Goal: Task Accomplishment & Management: Manage account settings

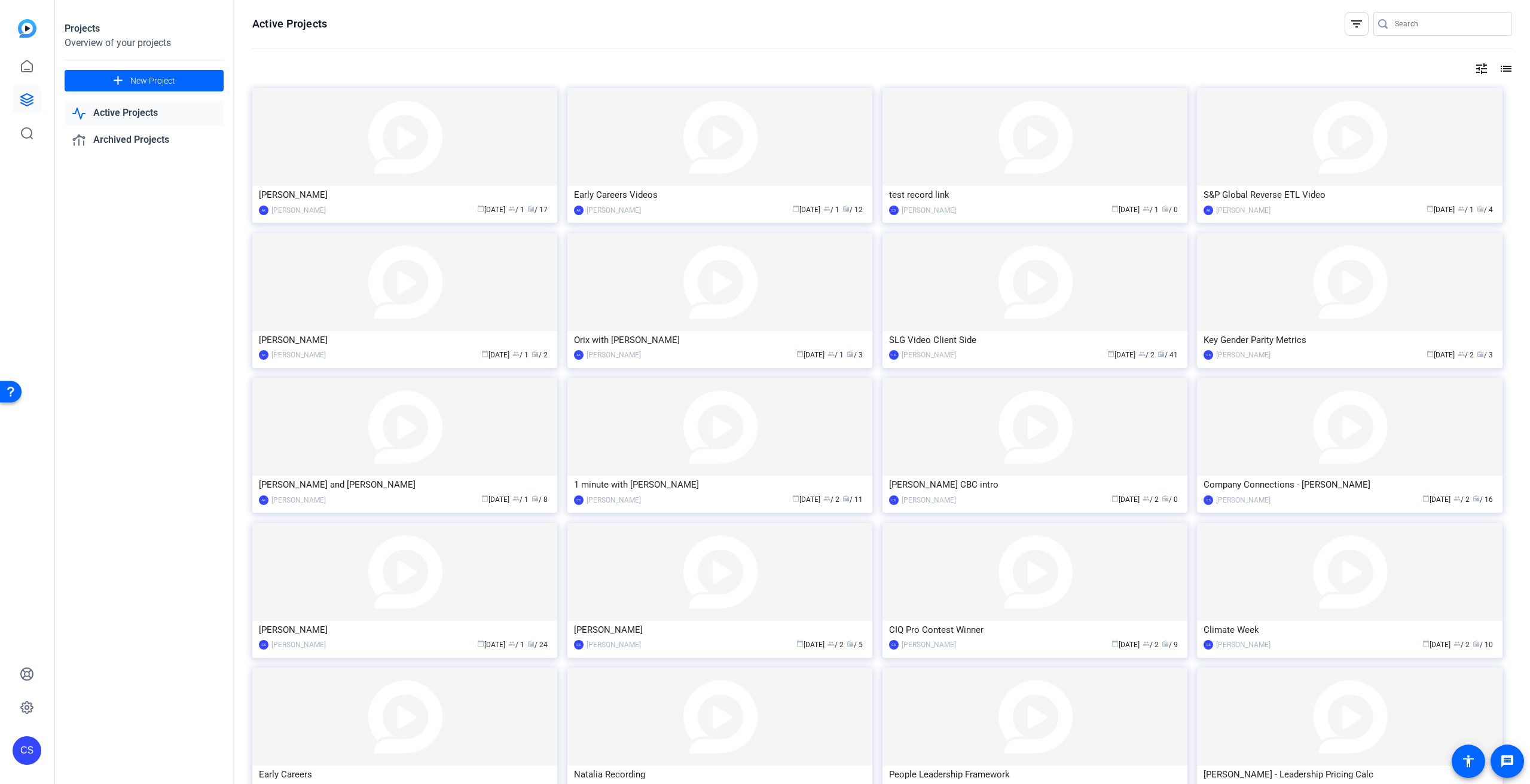
click at [1412, 18] on input "Search" at bounding box center [1448, 24] width 107 height 15
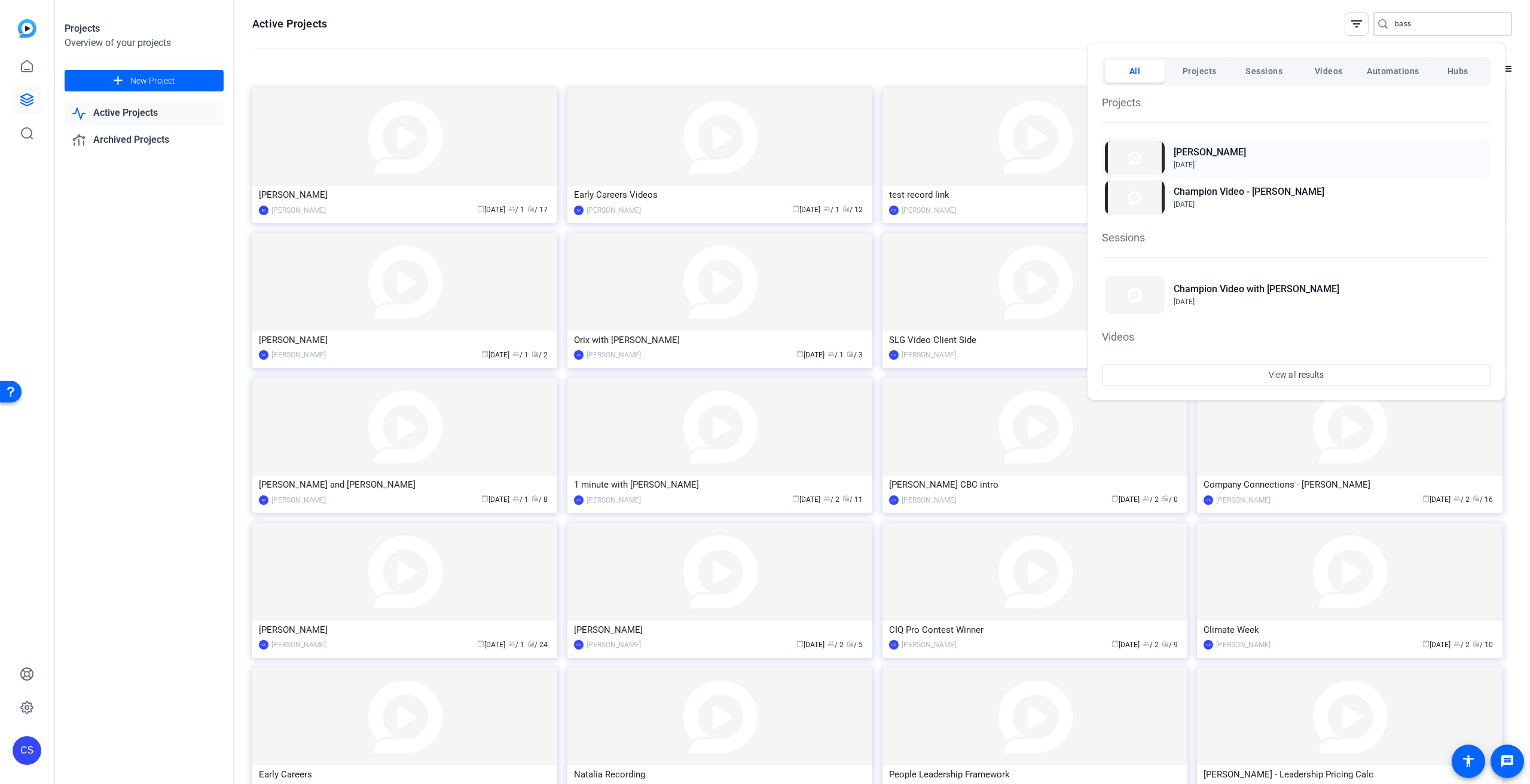
type input "bass"
click at [1260, 149] on div "Champion Bassam Jun 25, 2025" at bounding box center [1296, 158] width 388 height 40
click at [814, 30] on div at bounding box center [765, 392] width 1530 height 784
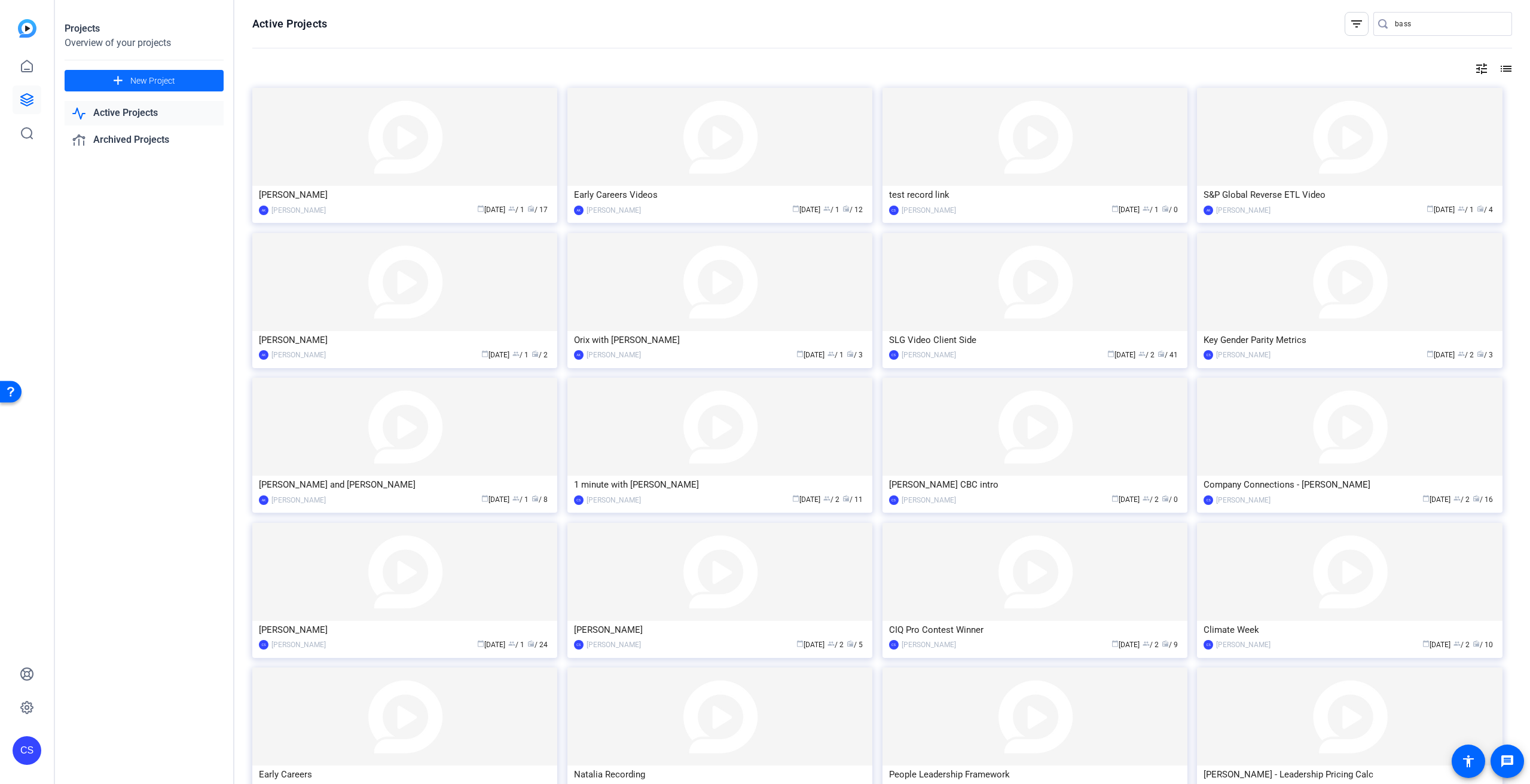
click at [161, 78] on span "New Project" at bounding box center [152, 81] width 45 height 13
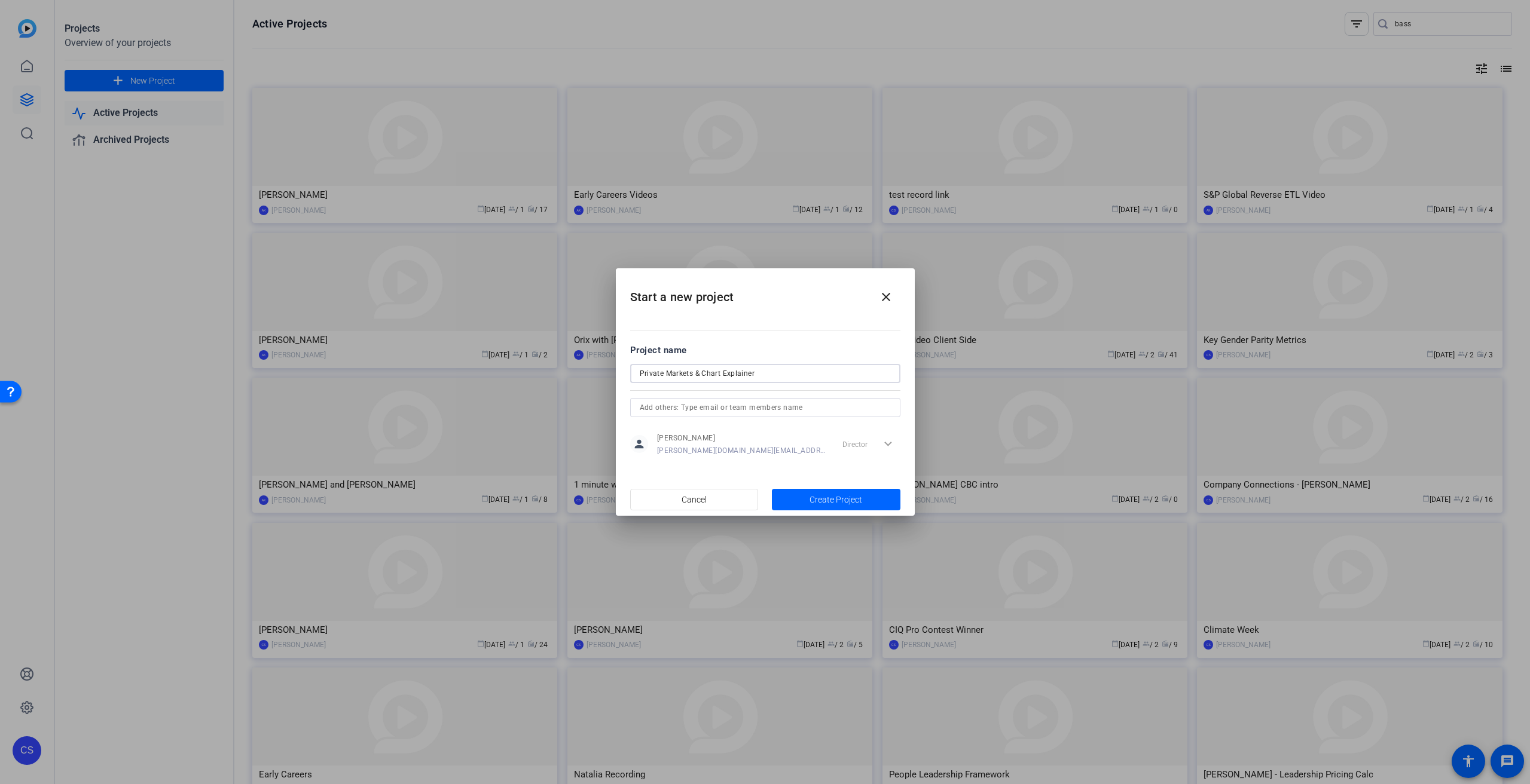
type input "Private Markets & Chart Explainer"
click at [786, 430] on mat-option "AK Adam Kovalsky" at bounding box center [765, 432] width 270 height 19
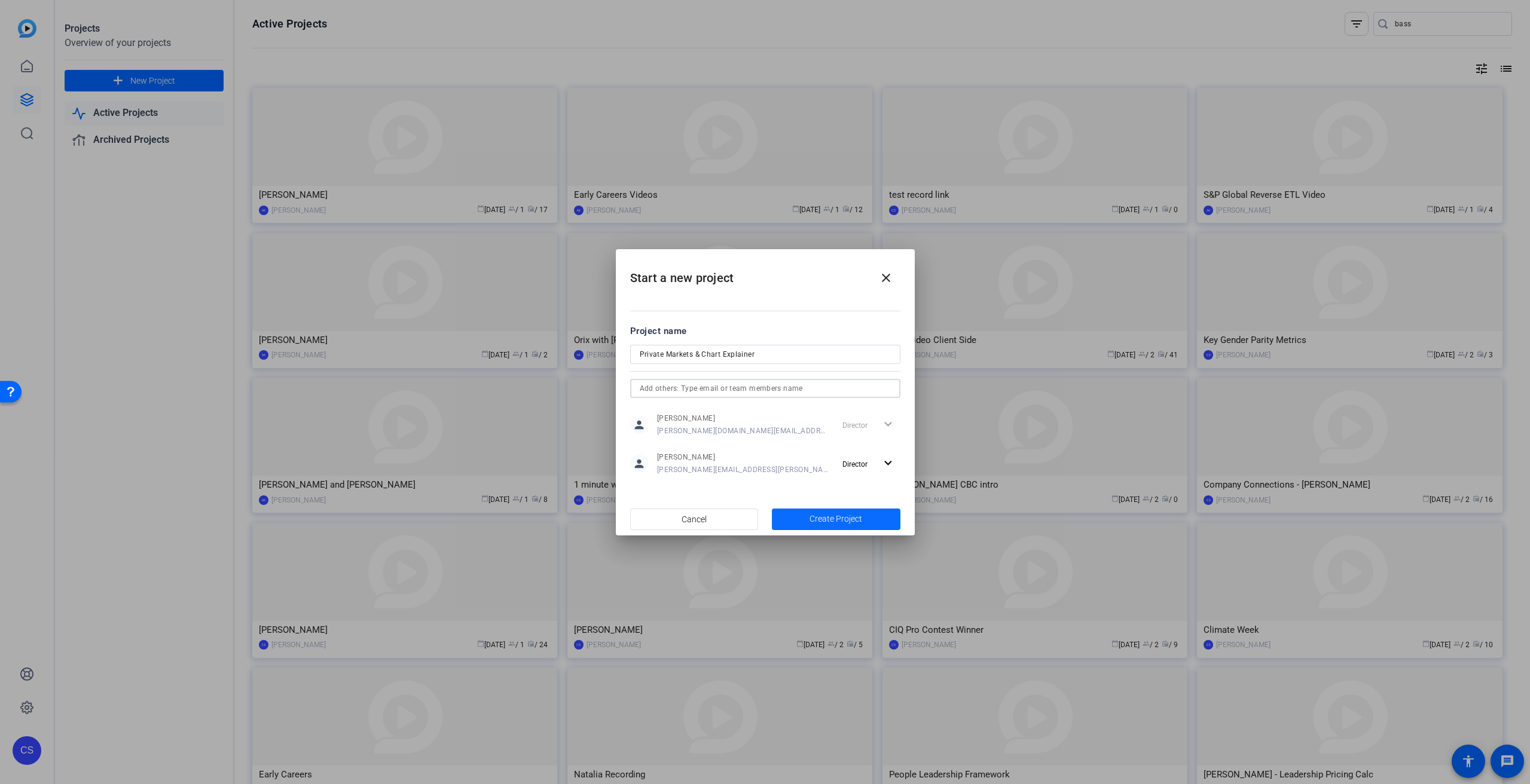
click at [861, 524] on span "Create Project" at bounding box center [836, 518] width 53 height 13
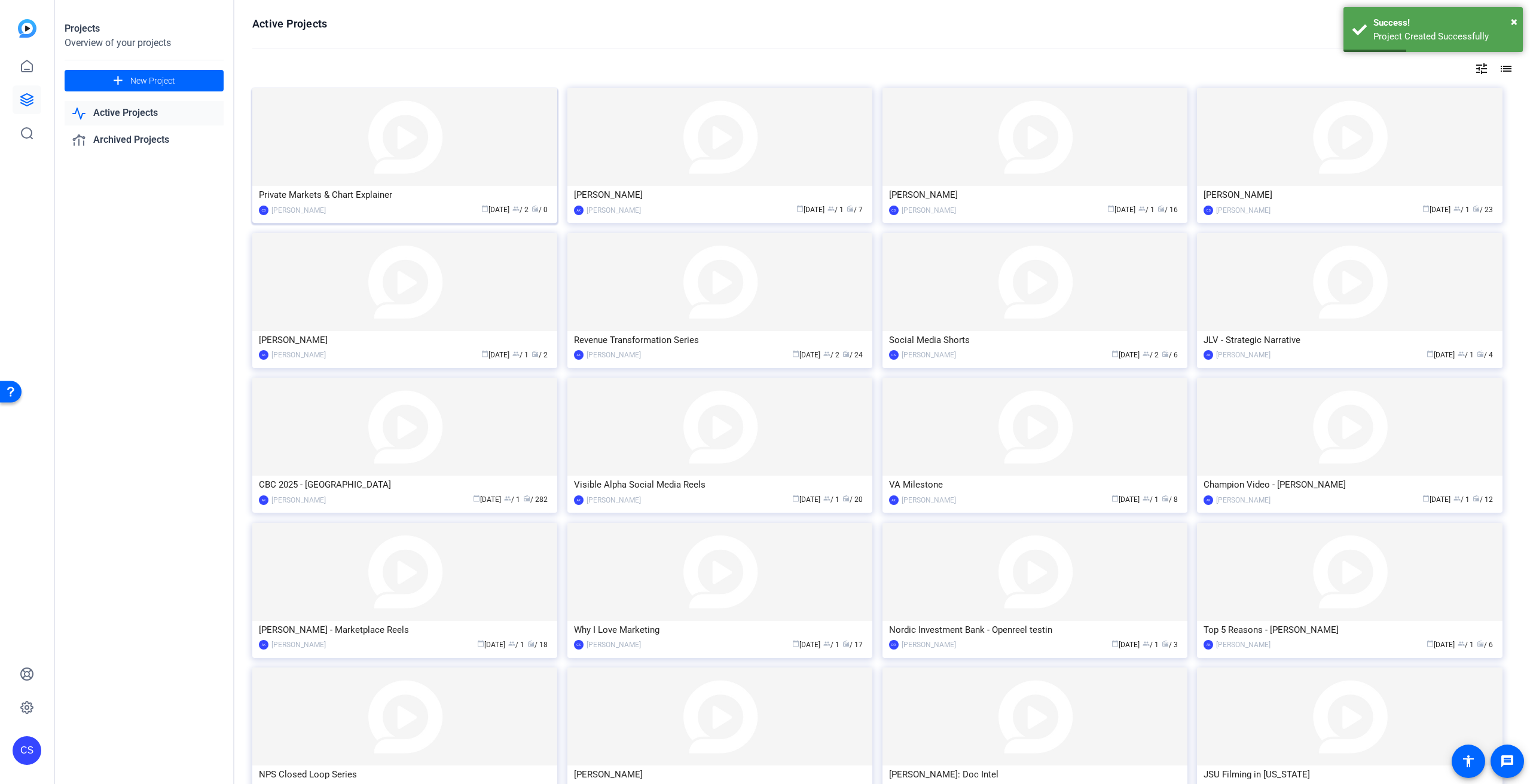
click at [390, 157] on img at bounding box center [405, 136] width 305 height 98
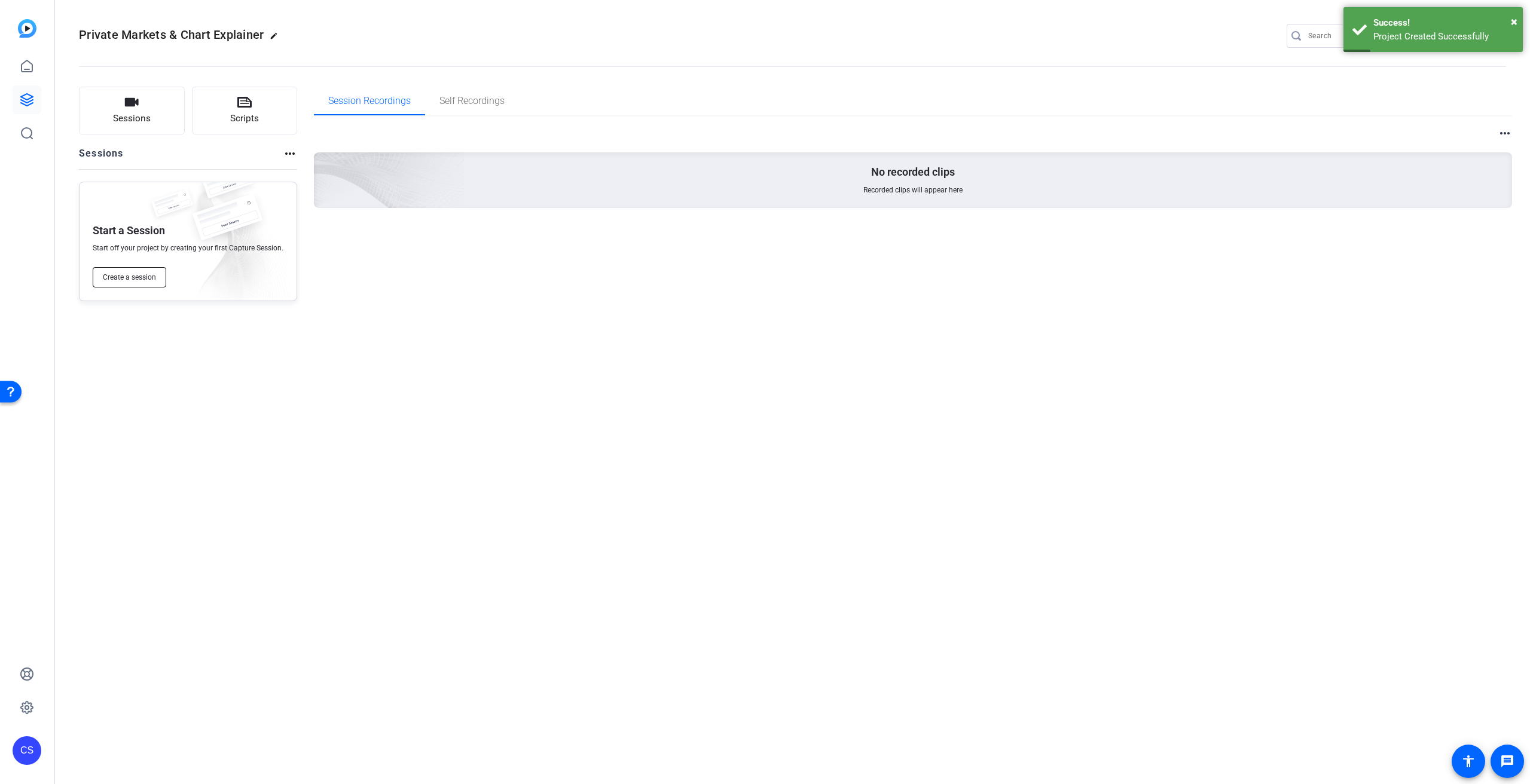
click at [146, 278] on span "Create a session" at bounding box center [129, 277] width 53 height 10
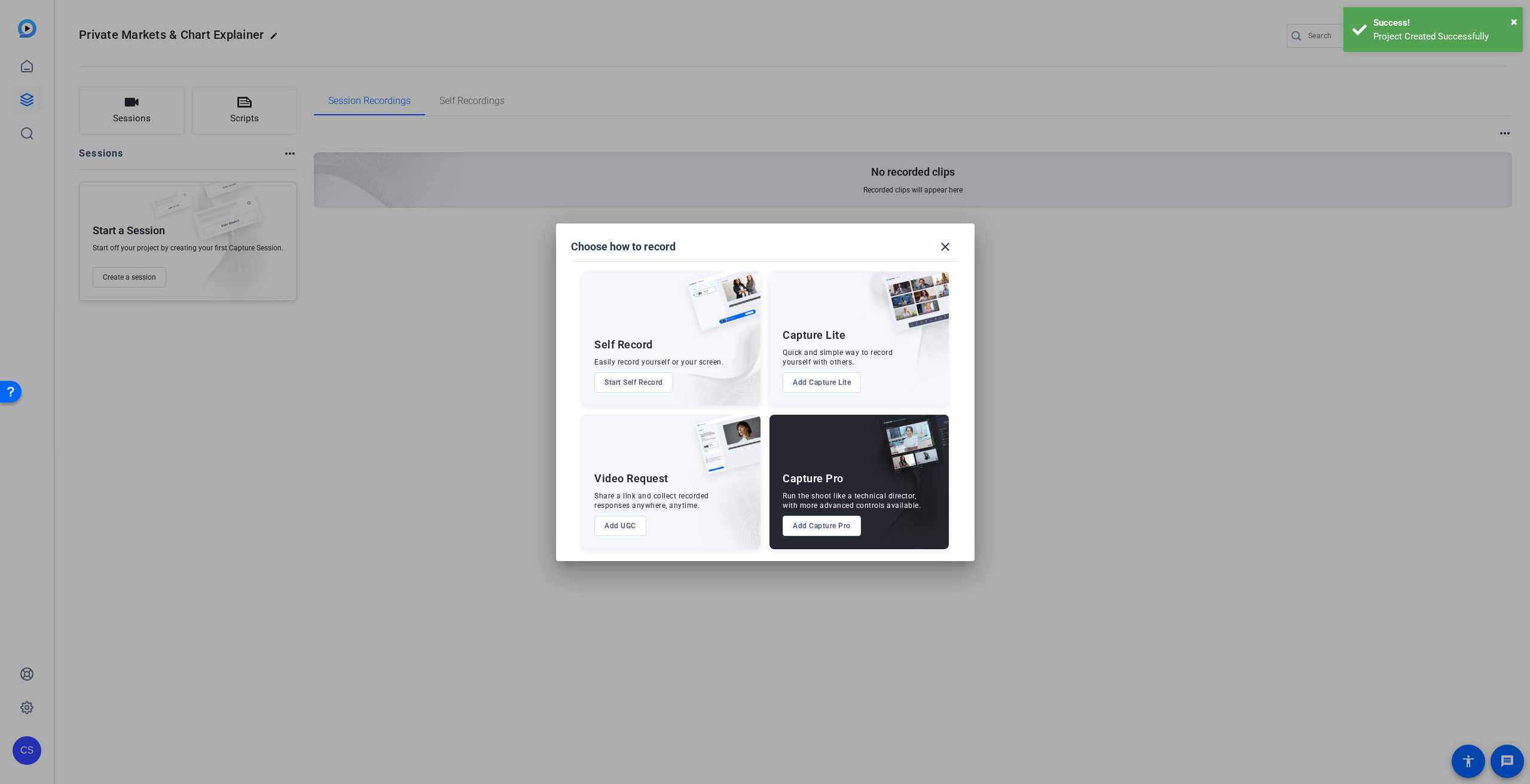
click at [878, 491] on img at bounding box center [905, 489] width 88 height 120
click at [826, 532] on button "Add Capture Pro" at bounding box center [822, 526] width 78 height 21
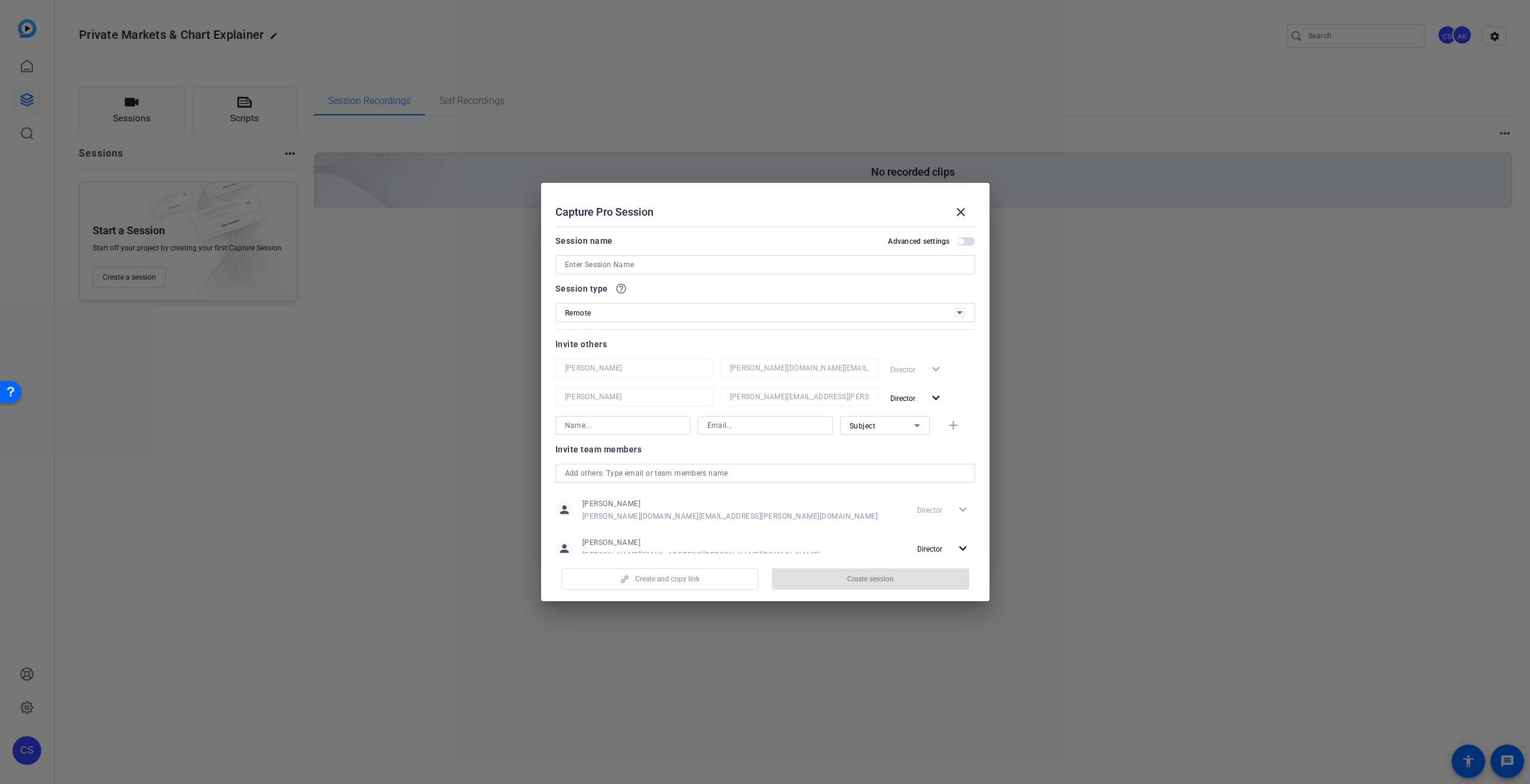
click at [642, 266] on input at bounding box center [765, 265] width 401 height 15
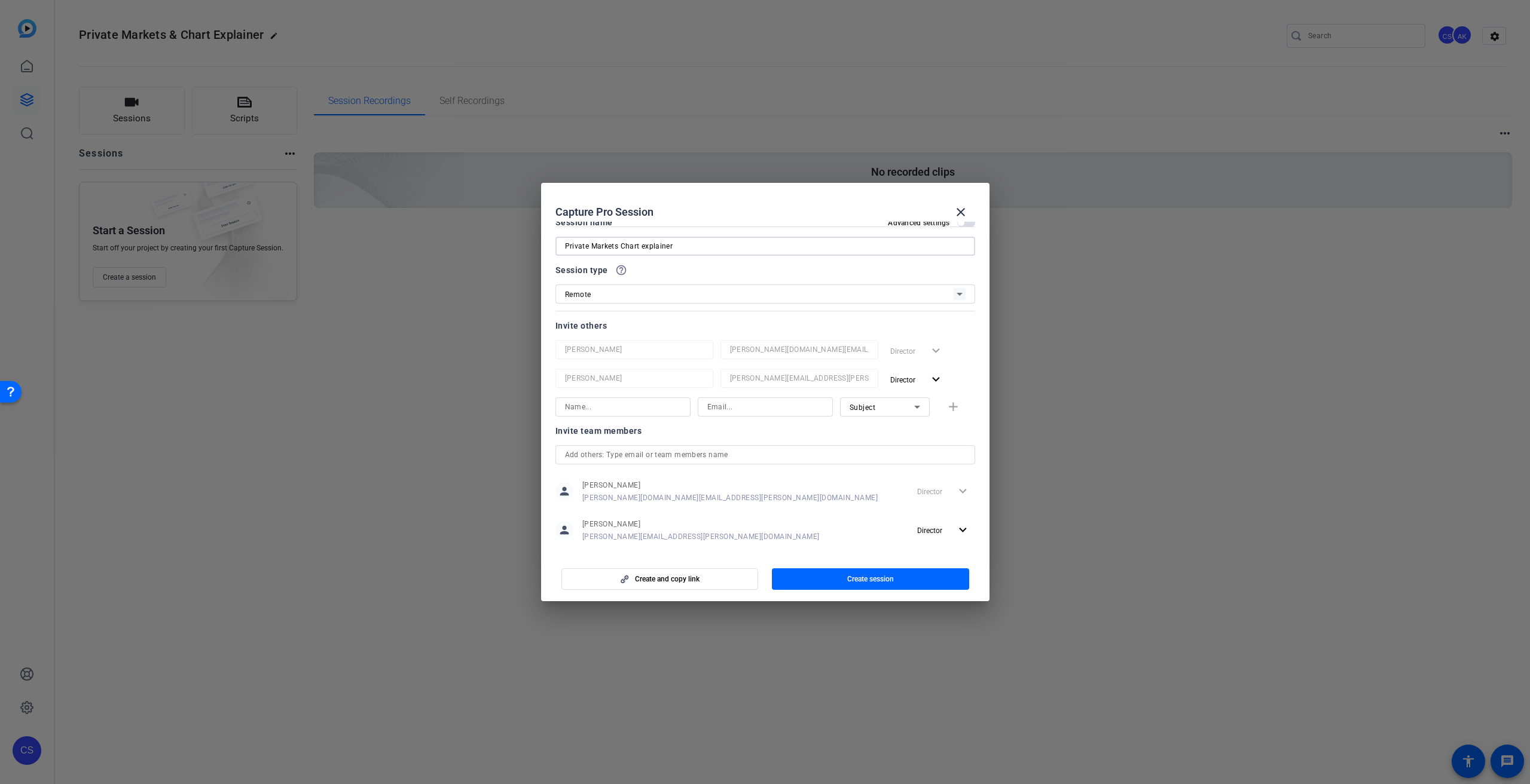
scroll to position [35, 0]
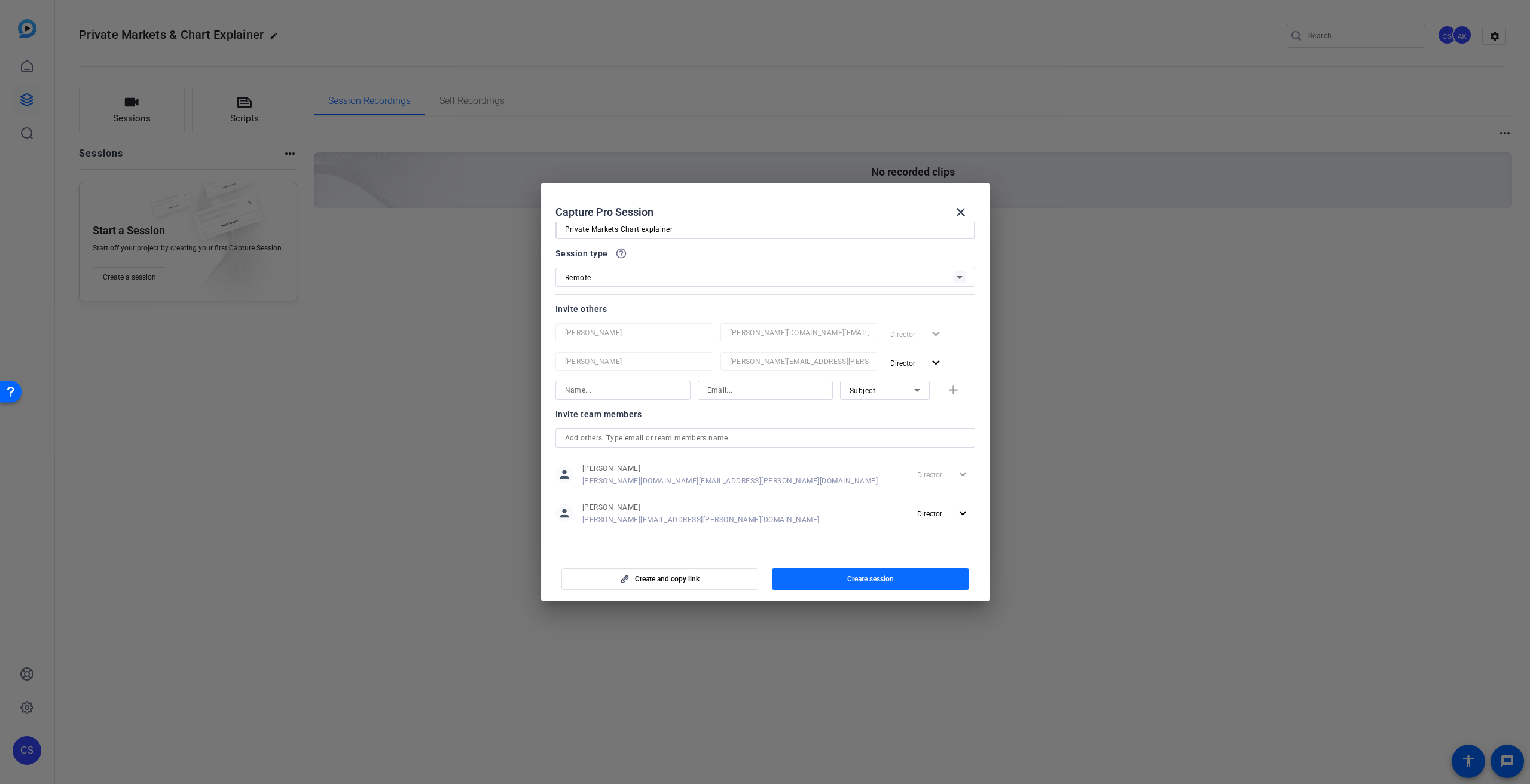
type input "Private Markets Chart explainer"
click at [908, 580] on span "button" at bounding box center [870, 579] width 197 height 29
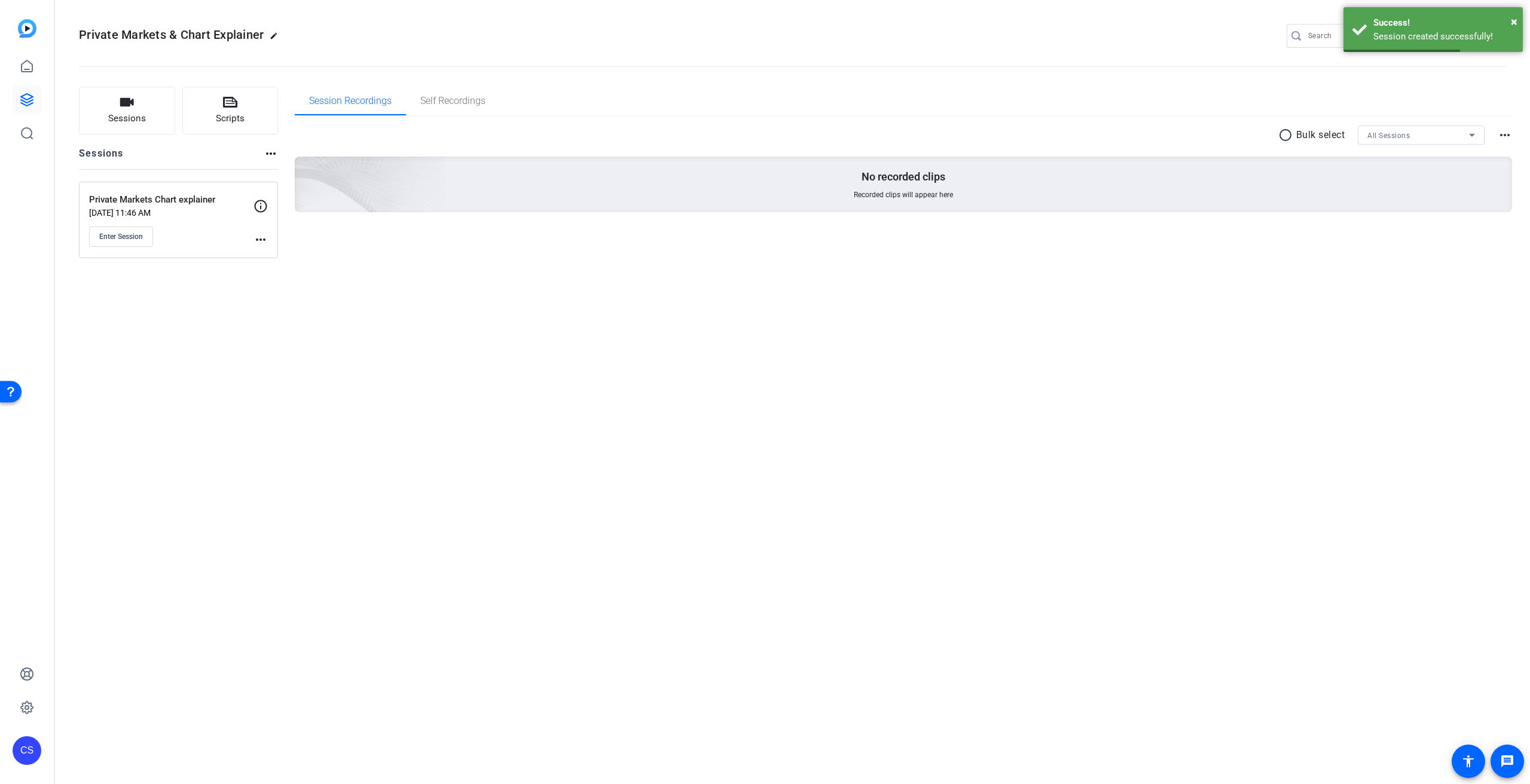
click at [255, 238] on mat-icon "more_horiz" at bounding box center [261, 240] width 15 height 15
click at [285, 257] on span "Edit Session" at bounding box center [291, 257] width 54 height 15
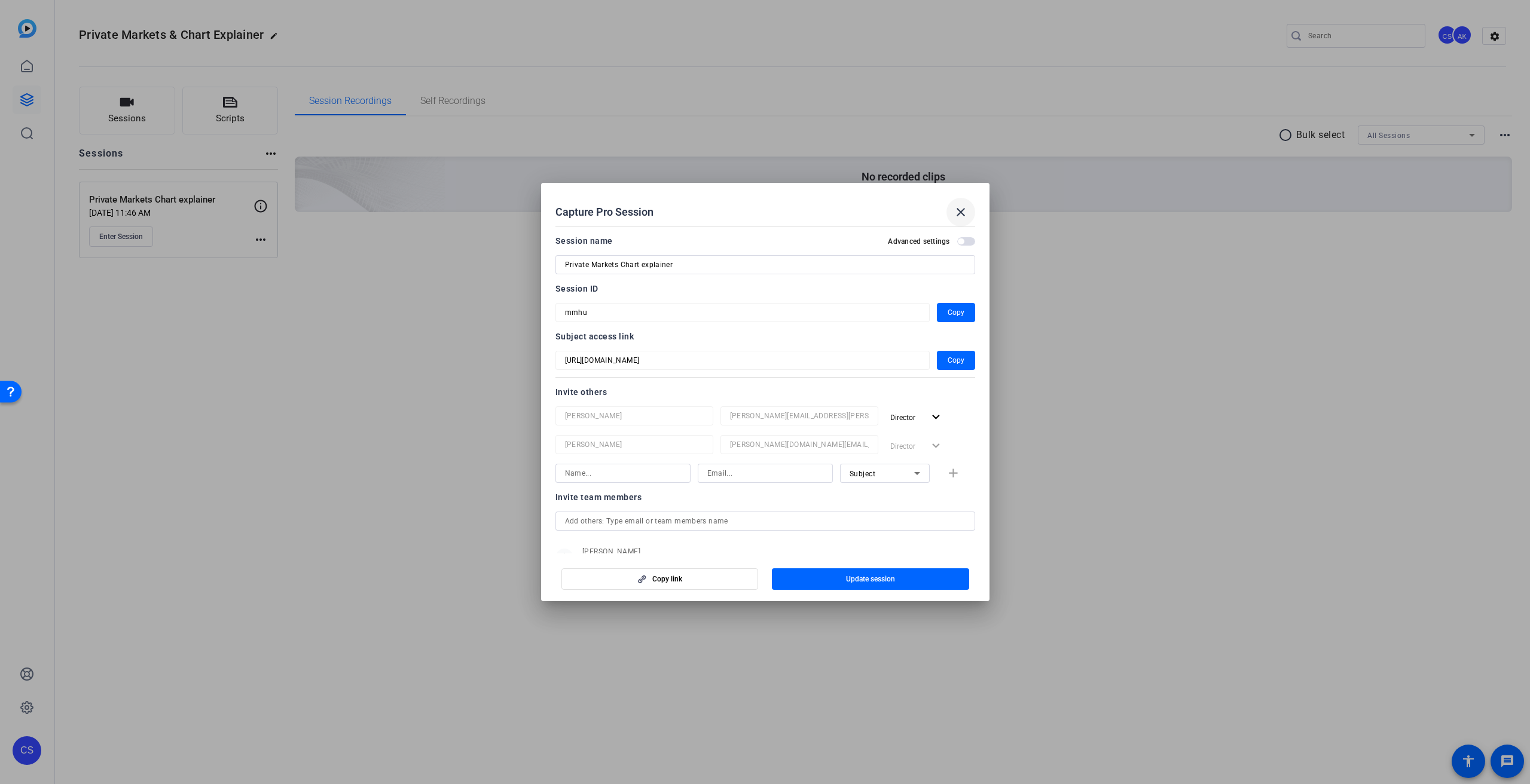
click at [961, 211] on mat-icon "close" at bounding box center [961, 213] width 15 height 15
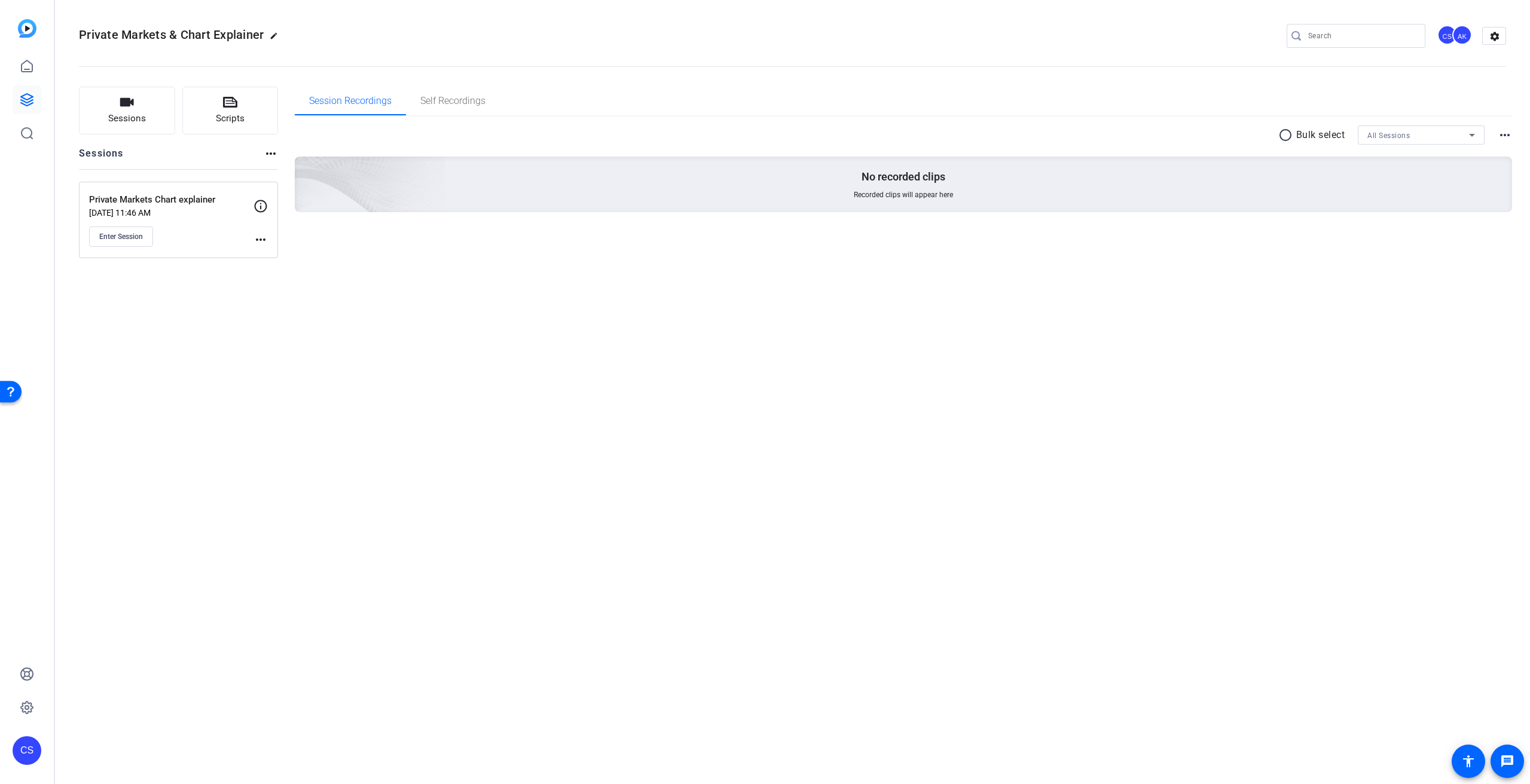
click at [1047, 383] on div "Private Markets & Chart Explainer edit CS AK settings Sessions Scripts Sessions…" at bounding box center [792, 392] width 1475 height 784
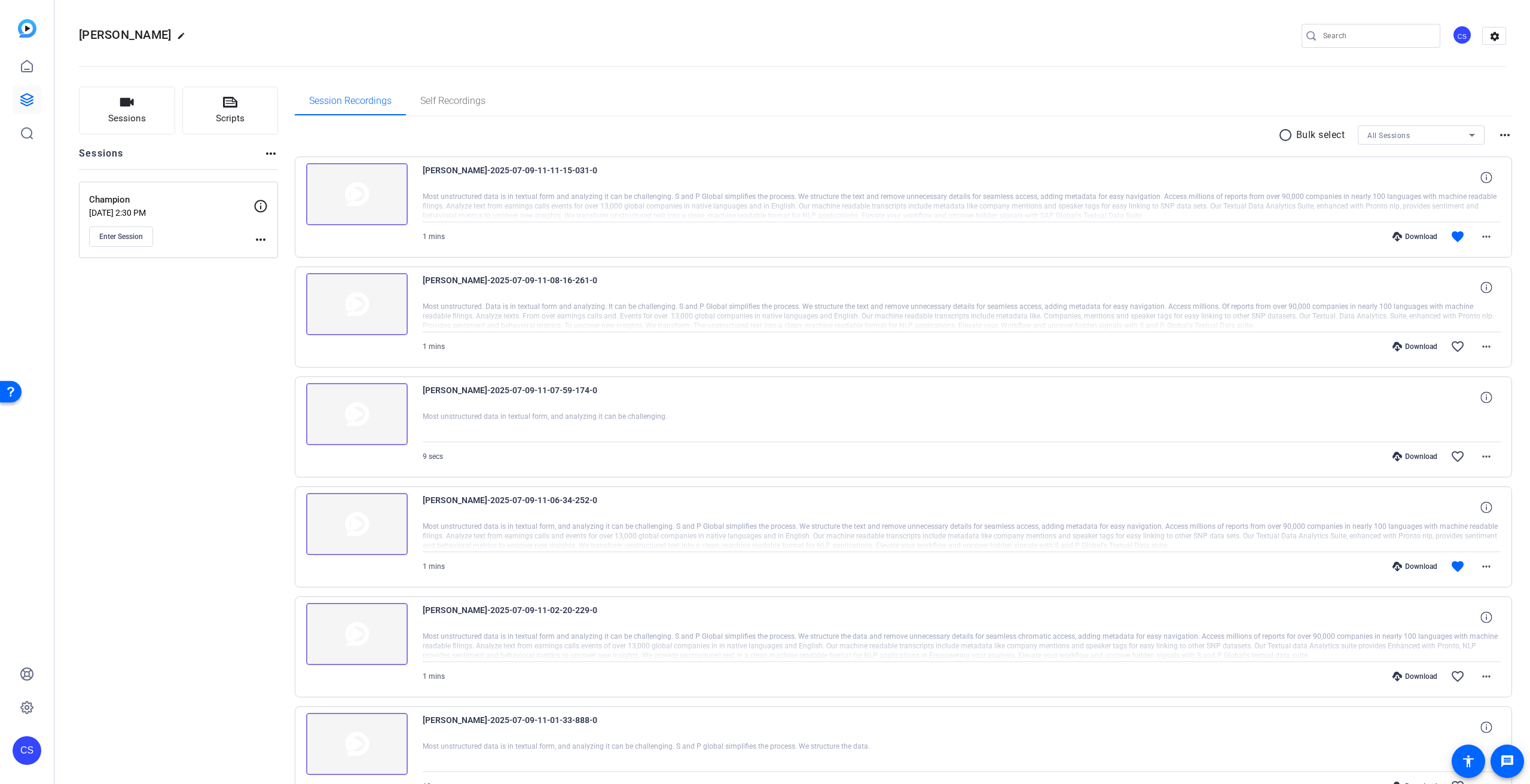
click at [366, 196] on img at bounding box center [357, 194] width 102 height 63
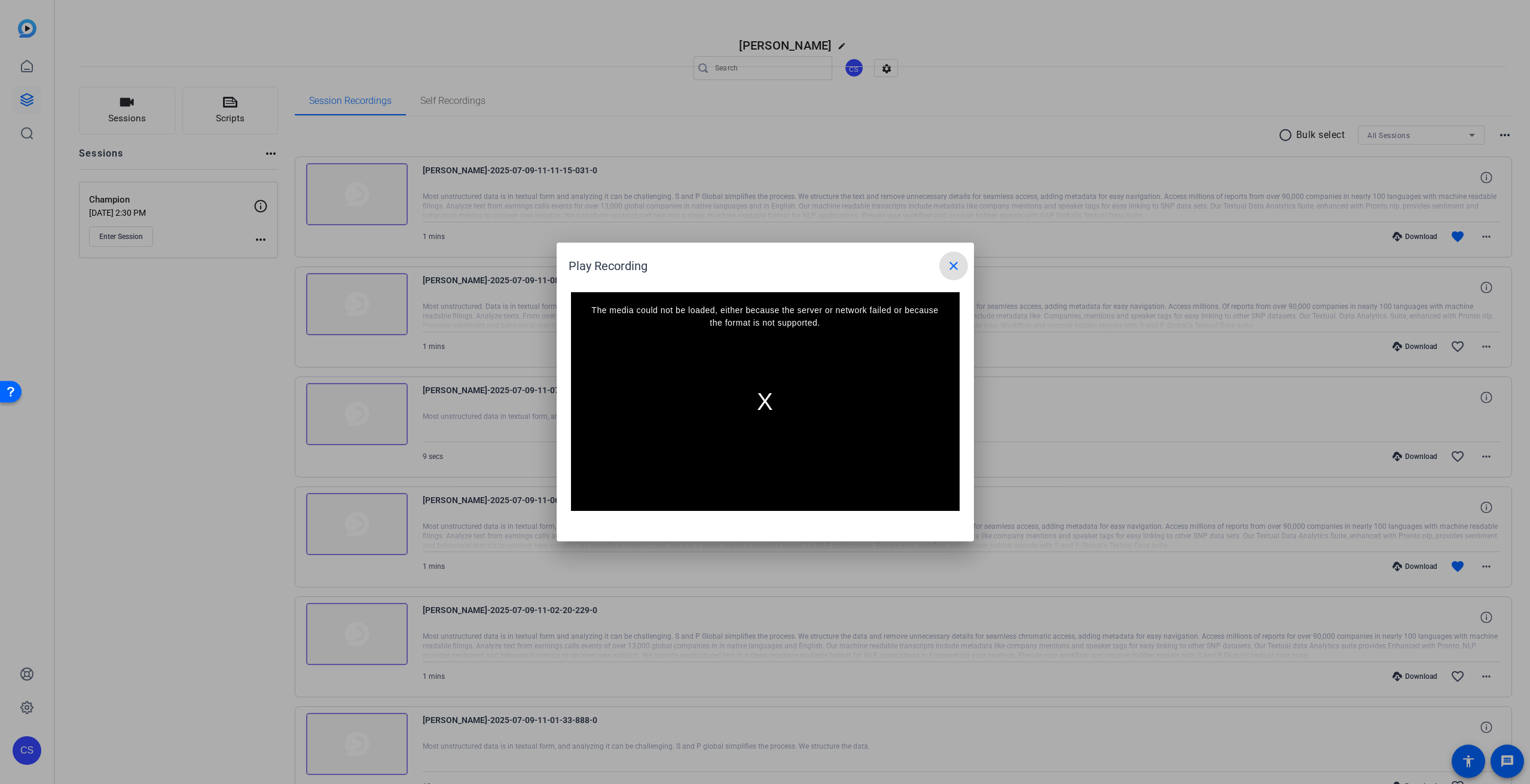
drag, startPoint x: 955, startPoint y: 264, endPoint x: 975, endPoint y: 254, distance: 22.4
click at [956, 264] on mat-icon "close" at bounding box center [954, 266] width 15 height 15
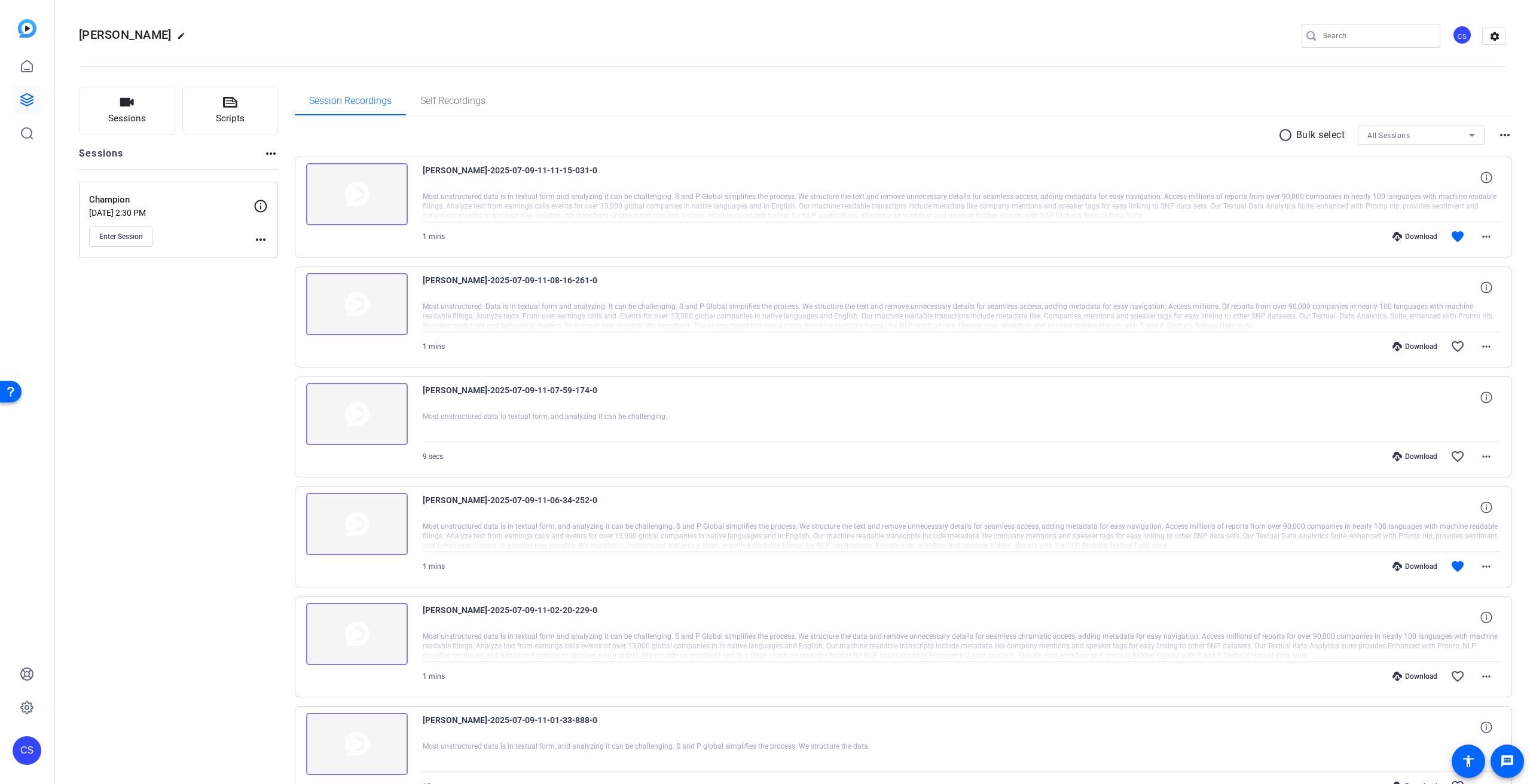
drag, startPoint x: 198, startPoint y: 370, endPoint x: 203, endPoint y: 184, distance: 186.1
click at [201, 367] on div "Sessions Scripts Sessions more_horiz Champion [DATE] 2:30 PM Enter Session more…" at bounding box center [178, 697] width 199 height 1221
click at [369, 204] on img at bounding box center [357, 194] width 102 height 63
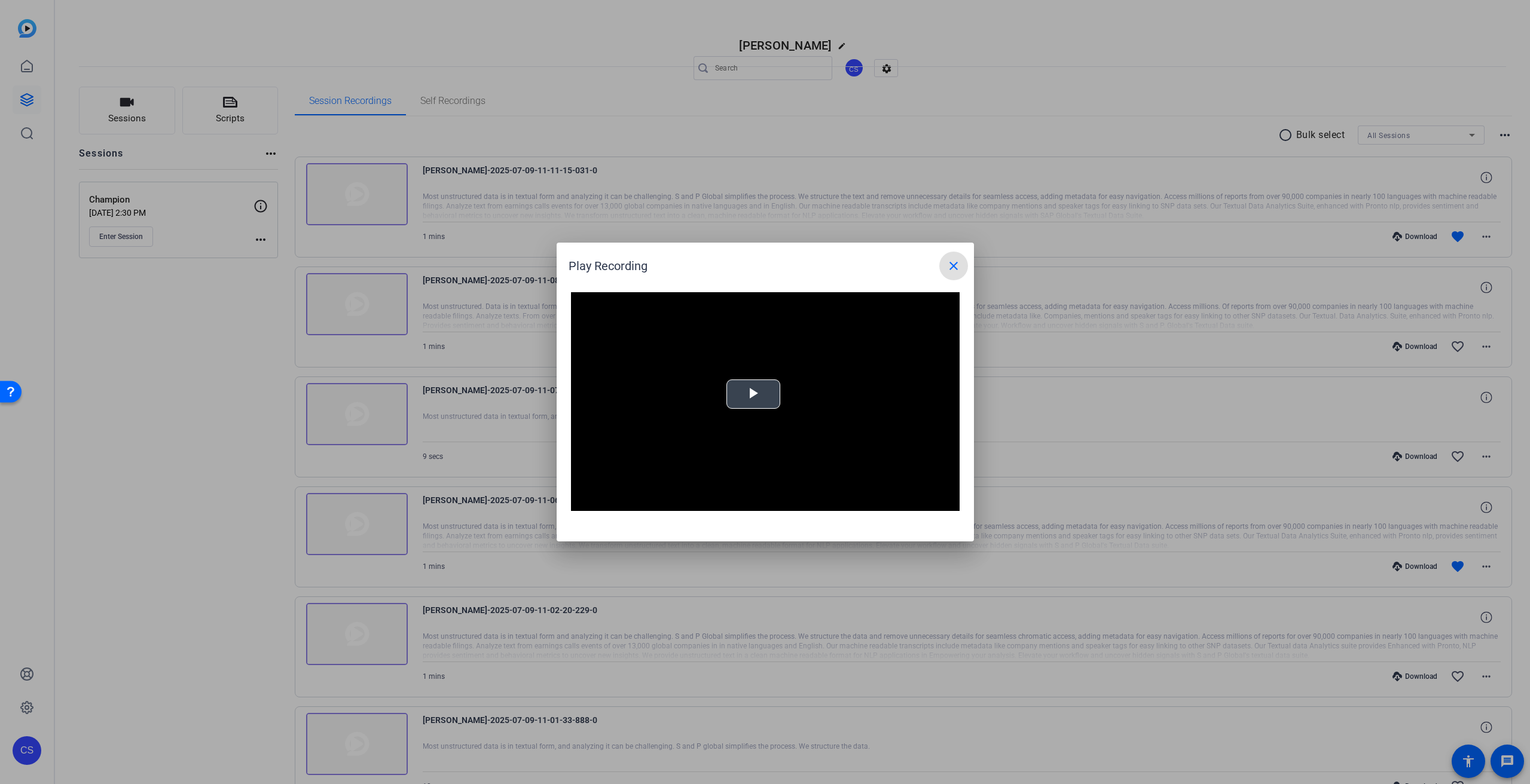
click at [753, 394] on span "Video Player" at bounding box center [753, 394] width 0 height 0
drag, startPoint x: 958, startPoint y: 266, endPoint x: 989, endPoint y: 260, distance: 31.6
click at [960, 265] on mat-icon "close" at bounding box center [954, 266] width 15 height 15
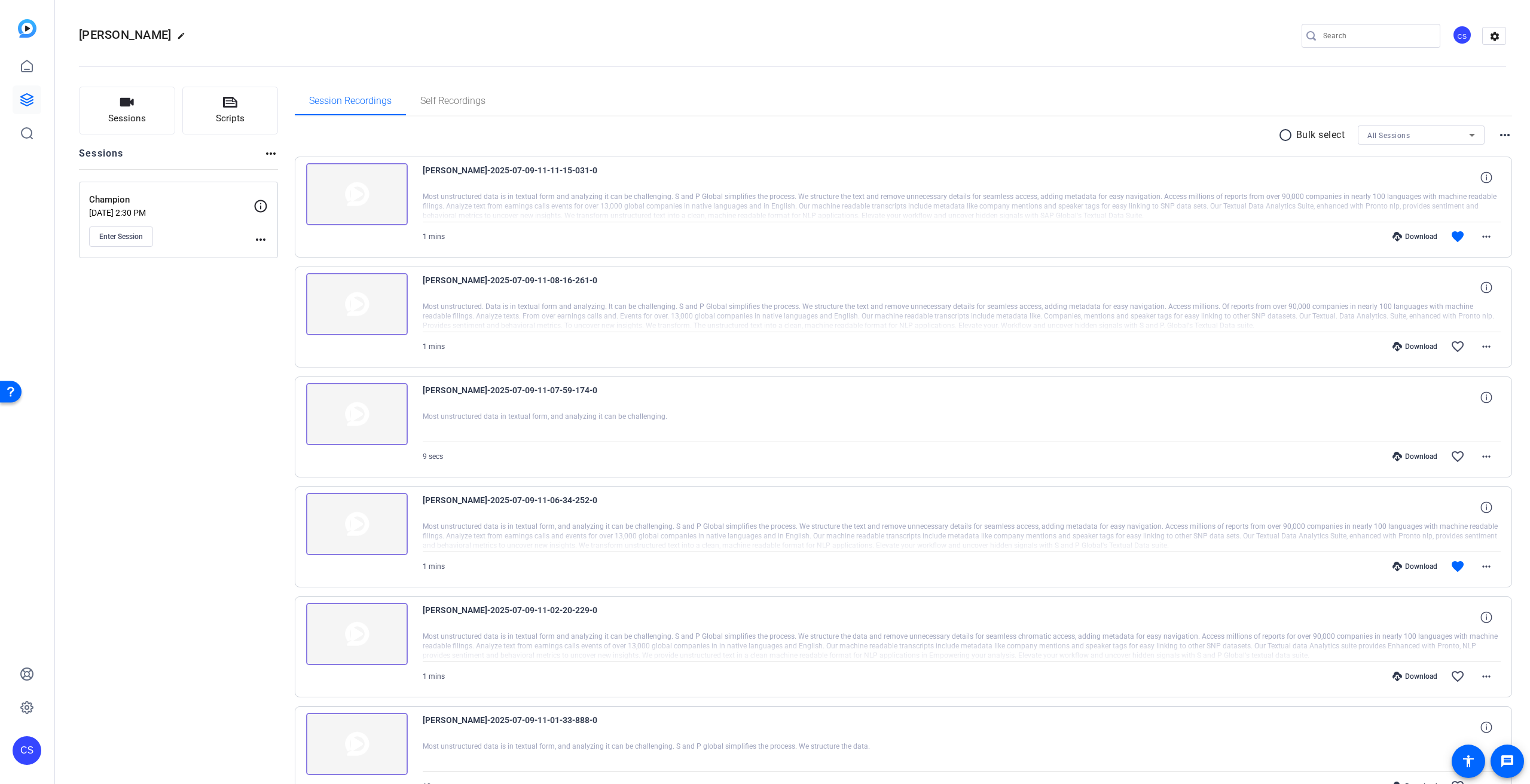
click at [1417, 235] on div "Download" at bounding box center [1415, 236] width 57 height 10
click at [190, 422] on div "Sessions Scripts Sessions more_horiz Champion [DATE] 2:30 PM Enter Session more…" at bounding box center [178, 697] width 199 height 1221
